Goal: Task Accomplishment & Management: Manage account settings

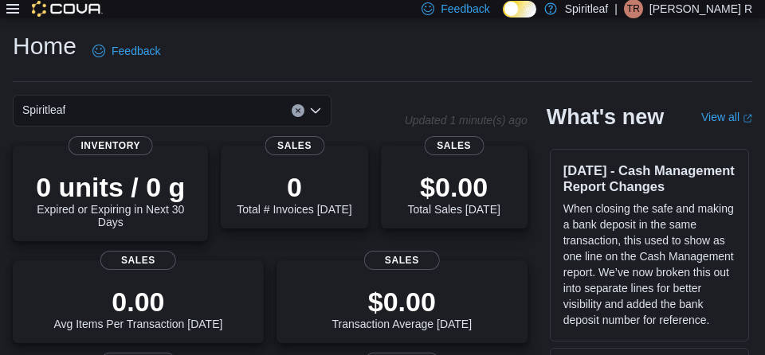
click at [16, 9] on icon at bounding box center [12, 9] width 13 height 10
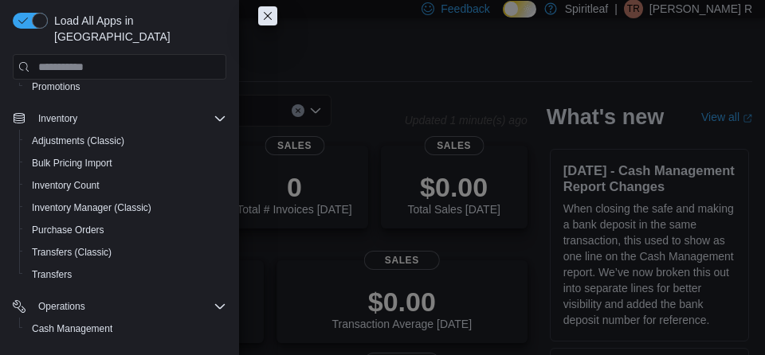
scroll to position [273, 0]
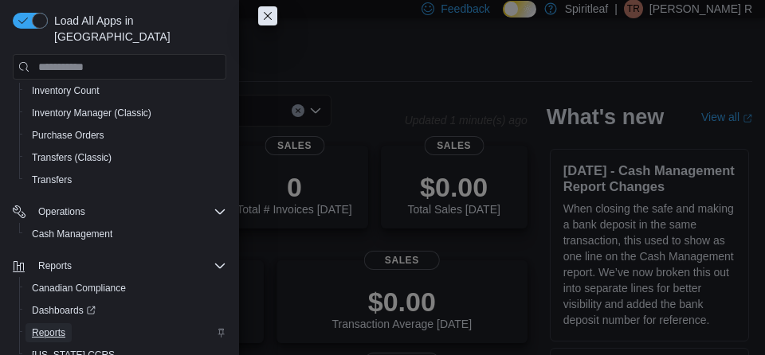
click at [45, 327] on span "Reports" at bounding box center [48, 333] width 33 height 13
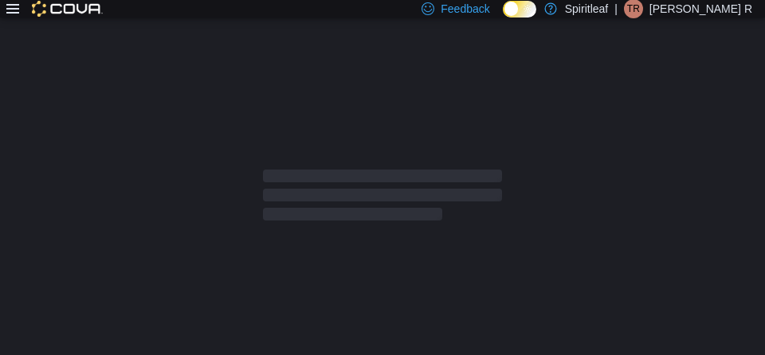
click at [12, 7] on icon at bounding box center [12, 8] width 13 height 13
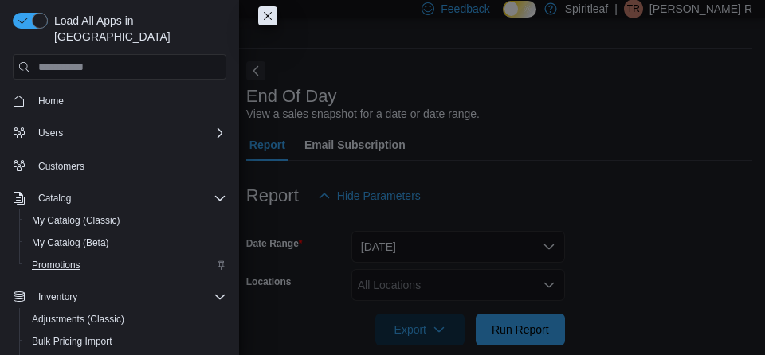
scroll to position [37, 0]
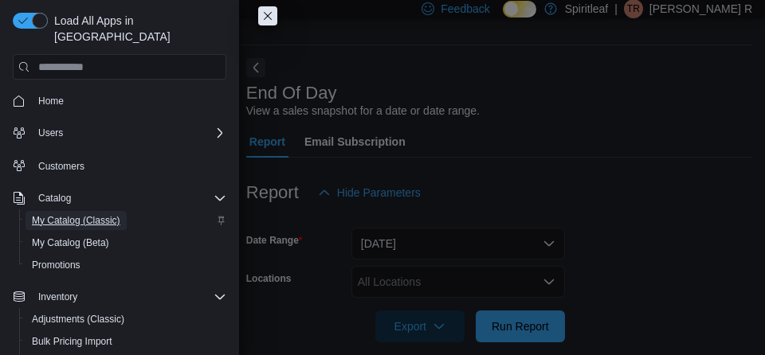
click at [77, 214] on span "My Catalog (Classic)" at bounding box center [76, 220] width 88 height 13
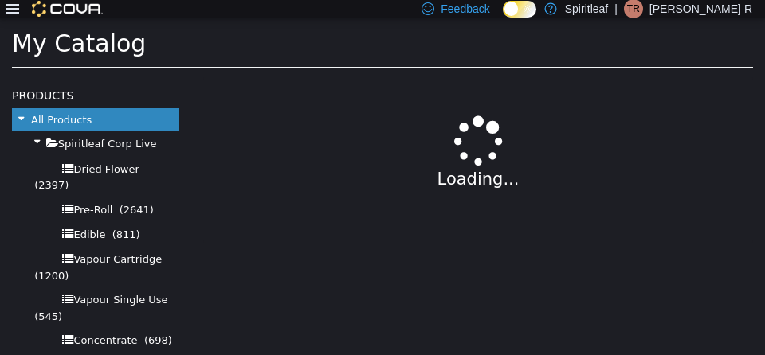
select select "**********"
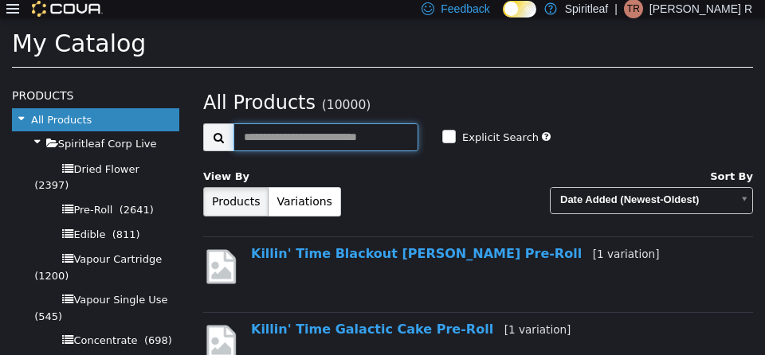
click at [335, 136] on input "text" at bounding box center [325, 138] width 185 height 28
type input "**********"
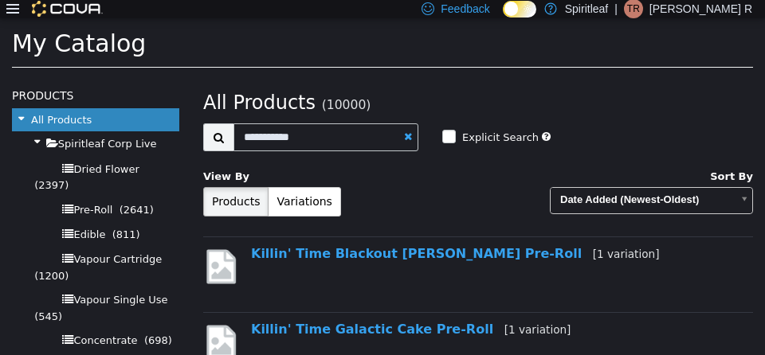
select select "**********"
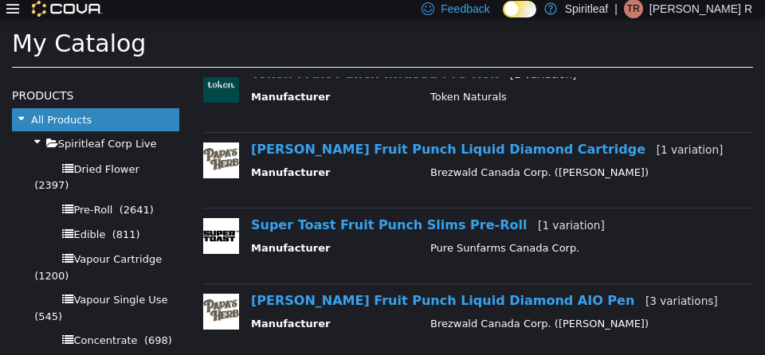
scroll to position [411, 0]
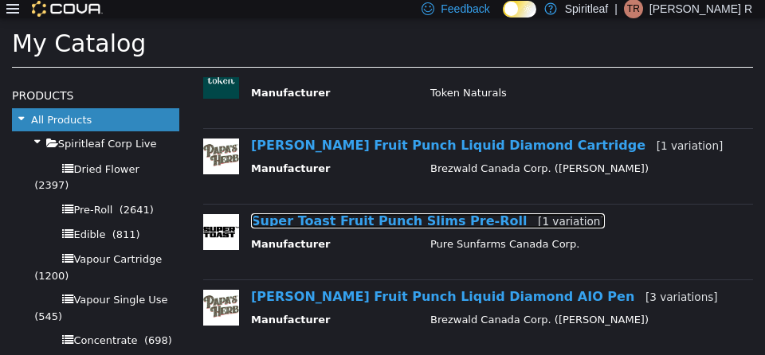
click at [371, 222] on link "Super Toast Fruit Punch Slims Pre-Roll [1 variation]" at bounding box center [428, 221] width 354 height 15
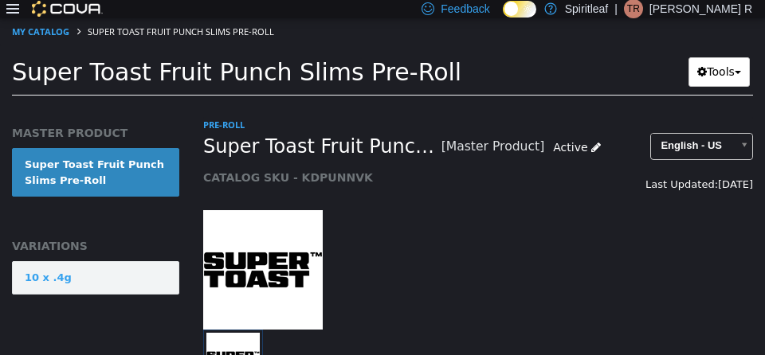
click at [110, 285] on link "10 x .4g" at bounding box center [95, 277] width 167 height 33
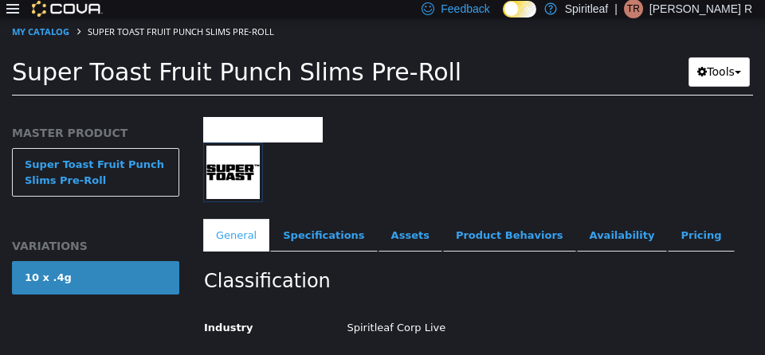
scroll to position [234, 0]
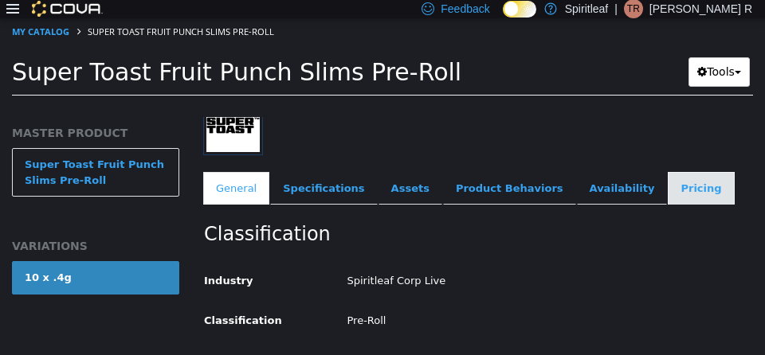
click at [668, 193] on link "Pricing" at bounding box center [701, 188] width 66 height 33
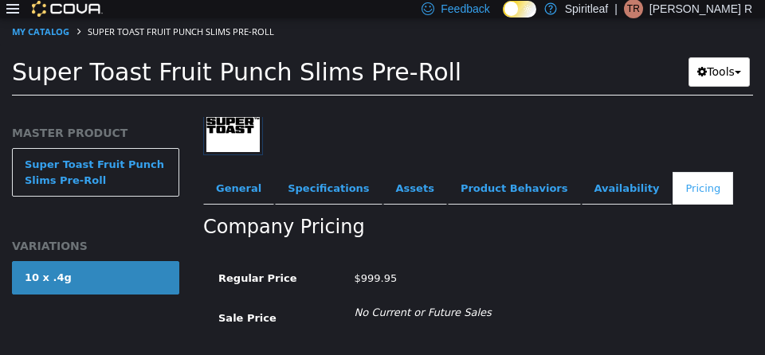
scroll to position [389, 0]
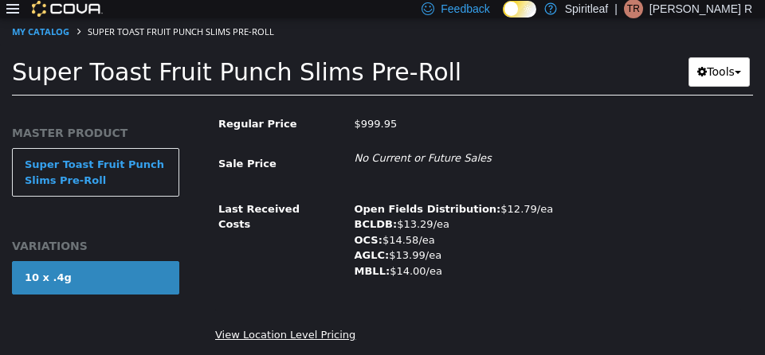
click at [312, 332] on link "View Location Level Pricing" at bounding box center [285, 335] width 140 height 12
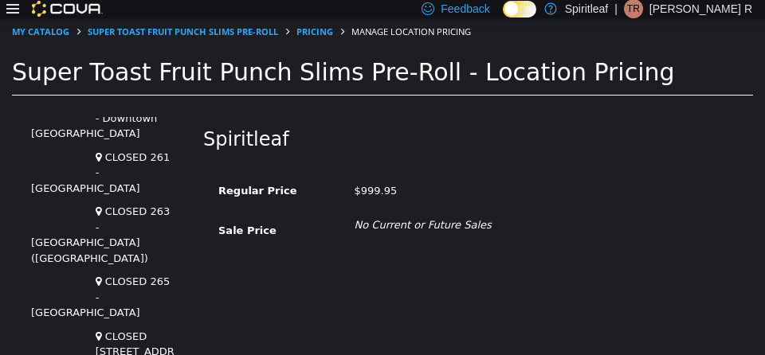
scroll to position [3903, 0]
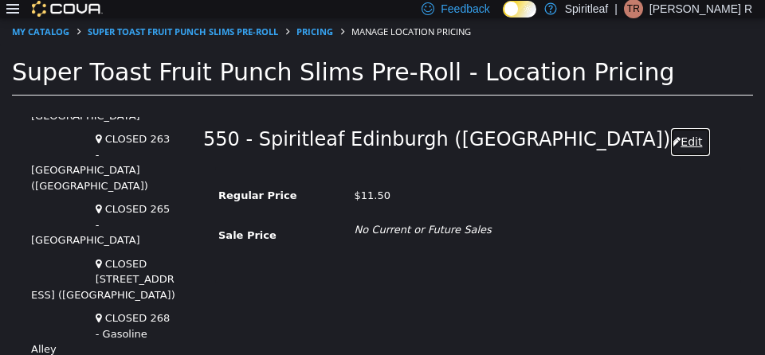
click at [670, 140] on button "Edit" at bounding box center [690, 141] width 41 height 29
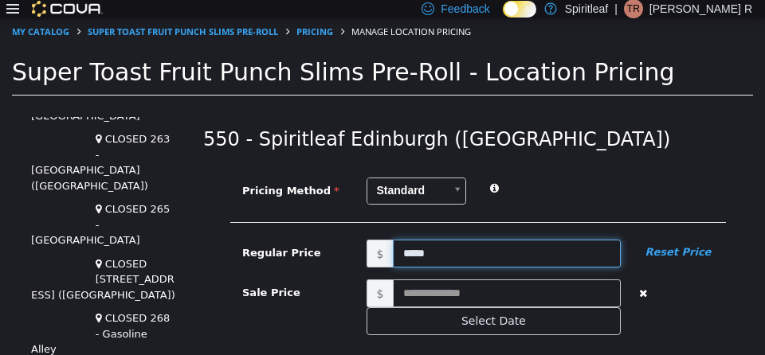
drag, startPoint x: 413, startPoint y: 253, endPoint x: 400, endPoint y: 253, distance: 12.7
click at [400, 253] on input "*****" at bounding box center [507, 254] width 228 height 28
type input "*****"
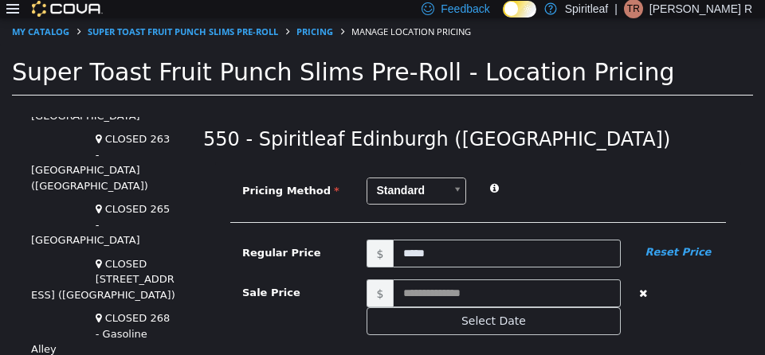
click at [607, 190] on div at bounding box center [602, 187] width 248 height 19
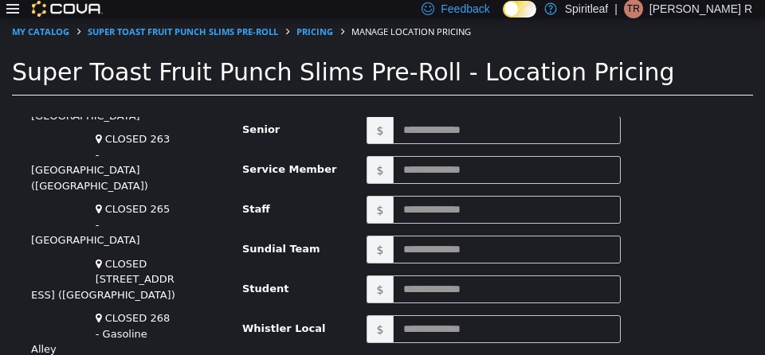
scroll to position [414, 0]
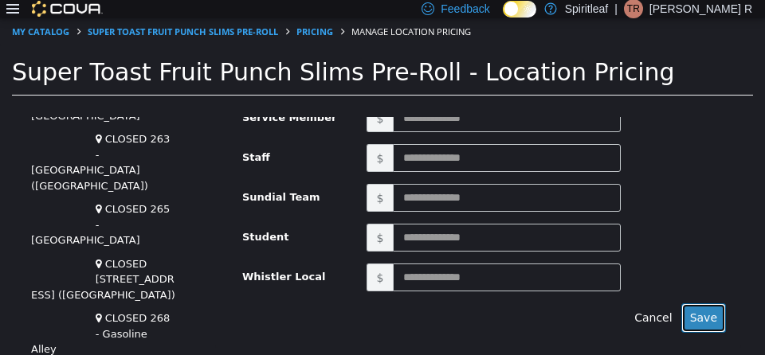
click at [696, 308] on button "Save" at bounding box center [703, 318] width 45 height 29
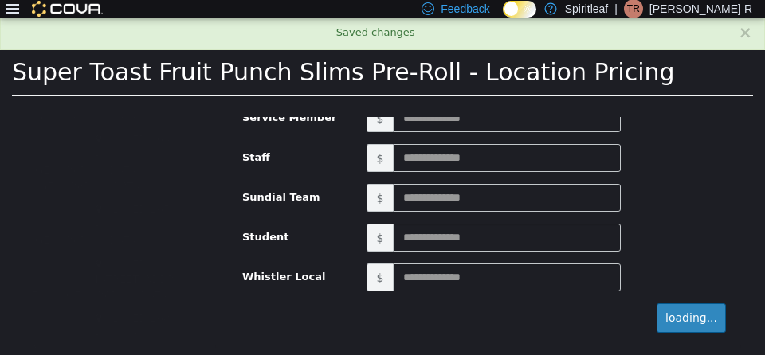
scroll to position [0, 0]
